Goal: Transaction & Acquisition: Purchase product/service

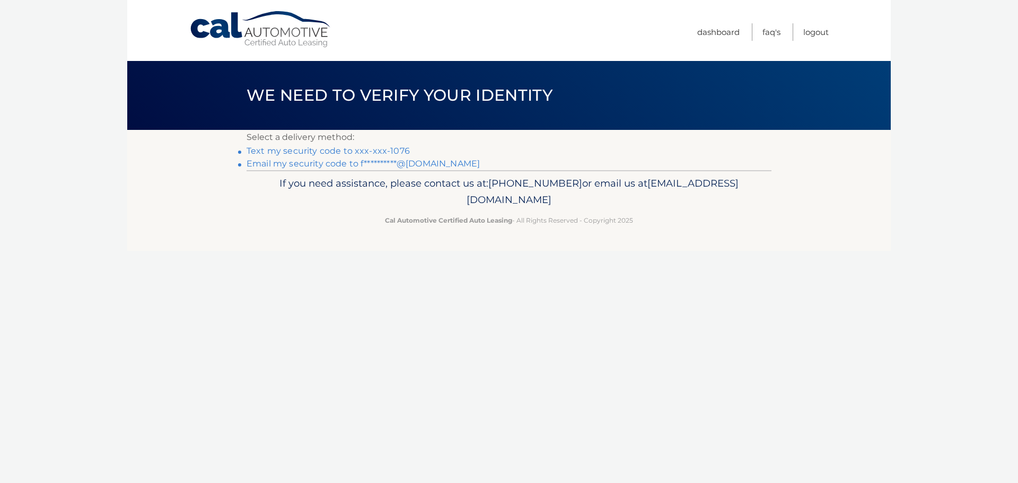
click at [395, 149] on link "Text my security code to xxx-xxx-1076" at bounding box center [328, 151] width 163 height 10
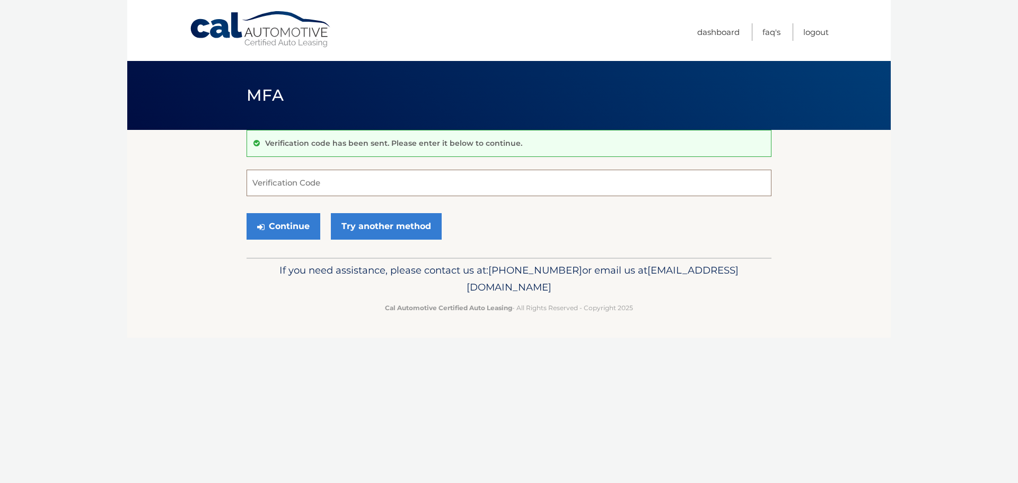
click at [337, 188] on input "Verification Code" at bounding box center [509, 183] width 525 height 27
type input "551462"
click at [271, 225] on button "Continue" at bounding box center [284, 226] width 74 height 27
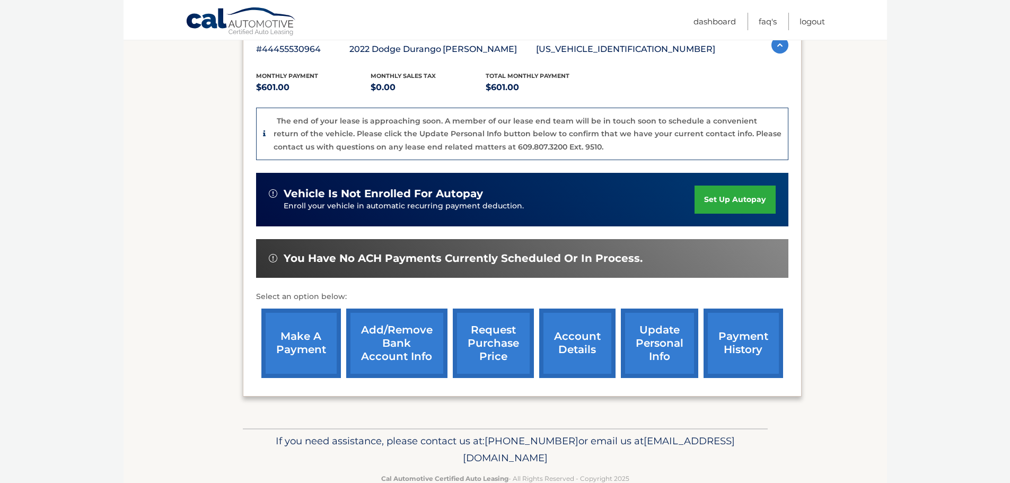
scroll to position [225, 0]
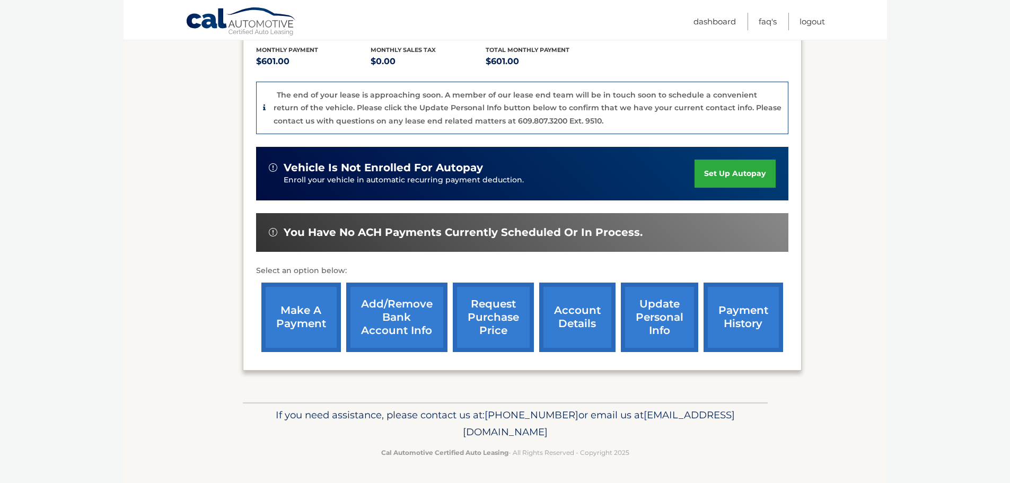
click at [316, 325] on link "make a payment" at bounding box center [301, 317] width 80 height 69
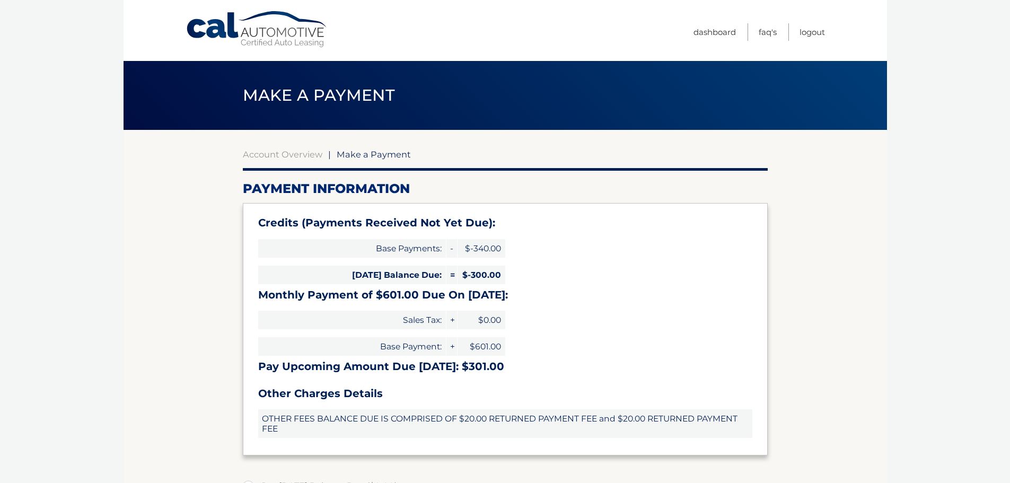
select select "MGIyNmE0OTUtOGZkYi00NTQyLWEyYzAtYzJjZjczYjY3MTk2"
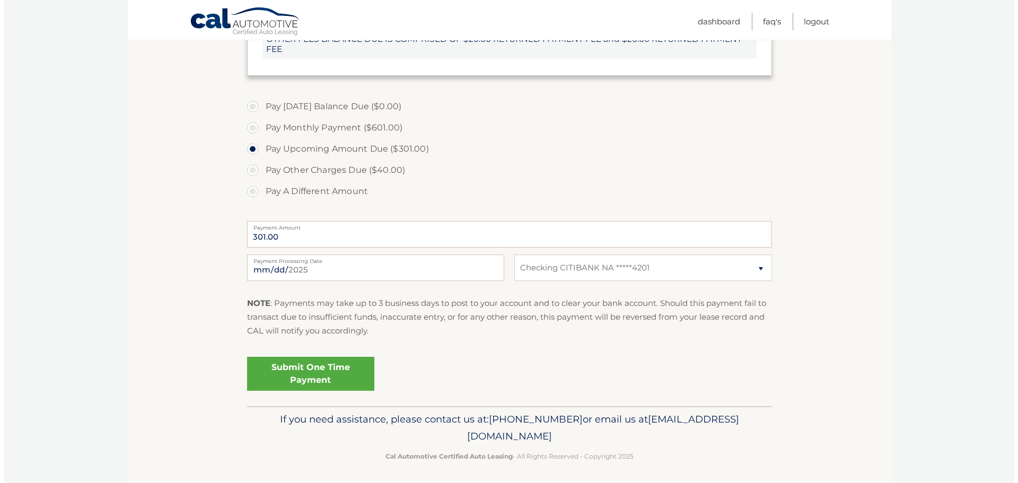
scroll to position [383, 0]
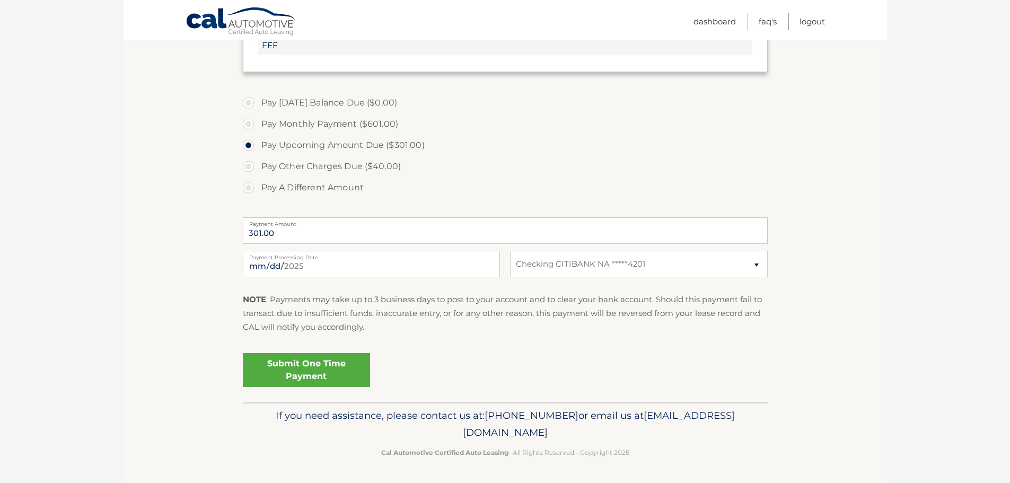
click at [307, 379] on link "Submit One Time Payment" at bounding box center [306, 370] width 127 height 34
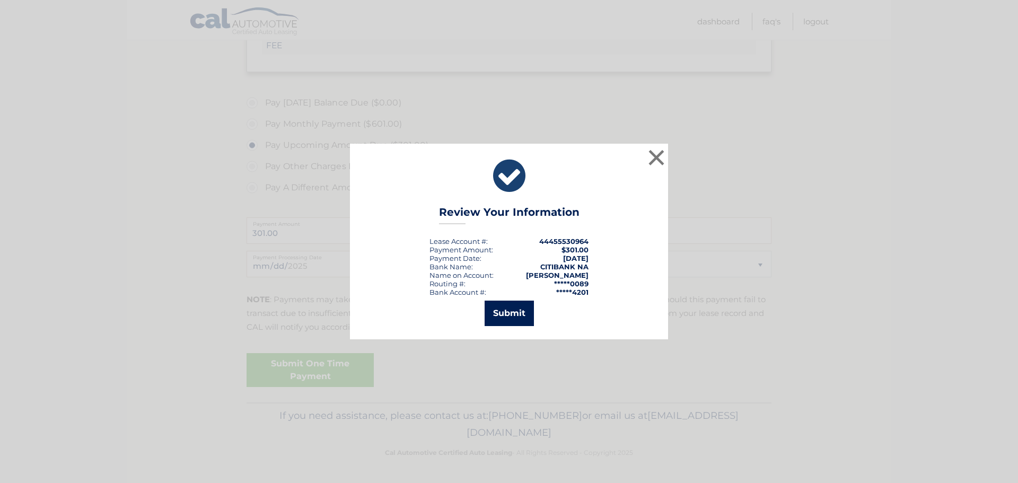
click at [522, 314] on button "Submit" at bounding box center [509, 313] width 49 height 25
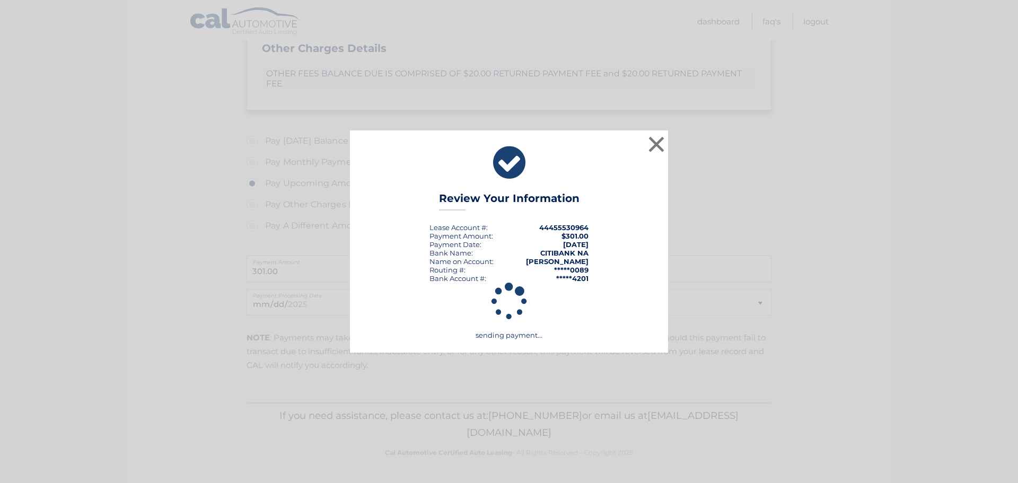
scroll to position [345, 0]
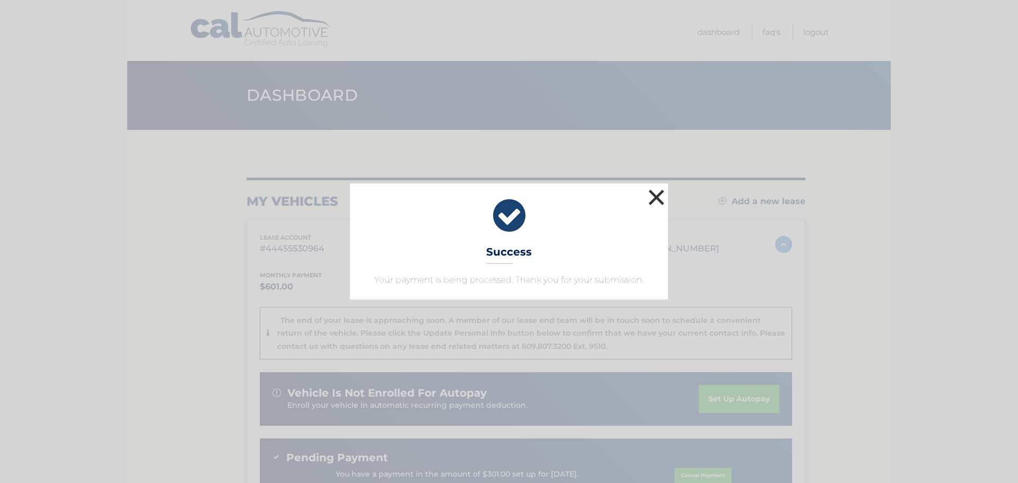
click at [661, 198] on button "×" at bounding box center [656, 197] width 21 height 21
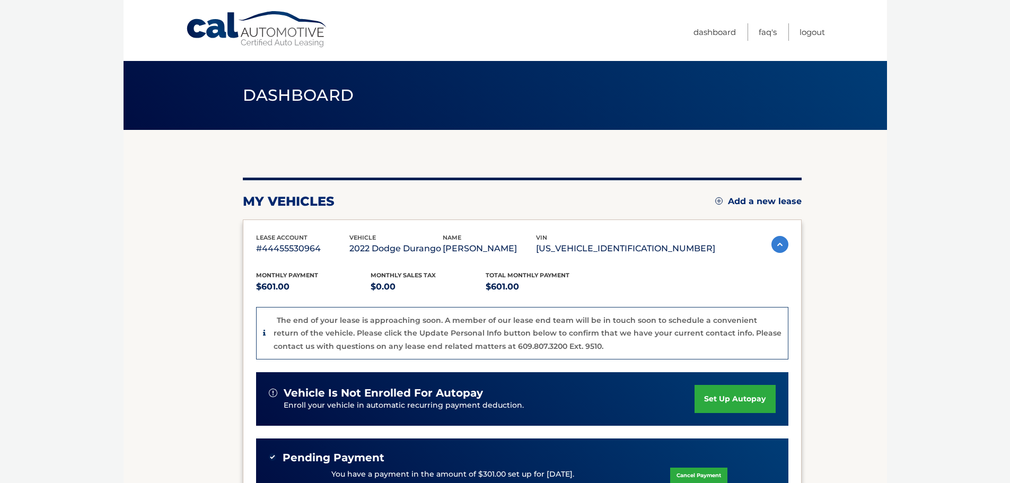
drag, startPoint x: 243, startPoint y: 1, endPoint x: 962, endPoint y: 114, distance: 728.5
click at [962, 114] on body "Cal Automotive Menu Dashboard FAQ's Logout" at bounding box center [505, 241] width 1010 height 483
